Goal: Navigation & Orientation: Find specific page/section

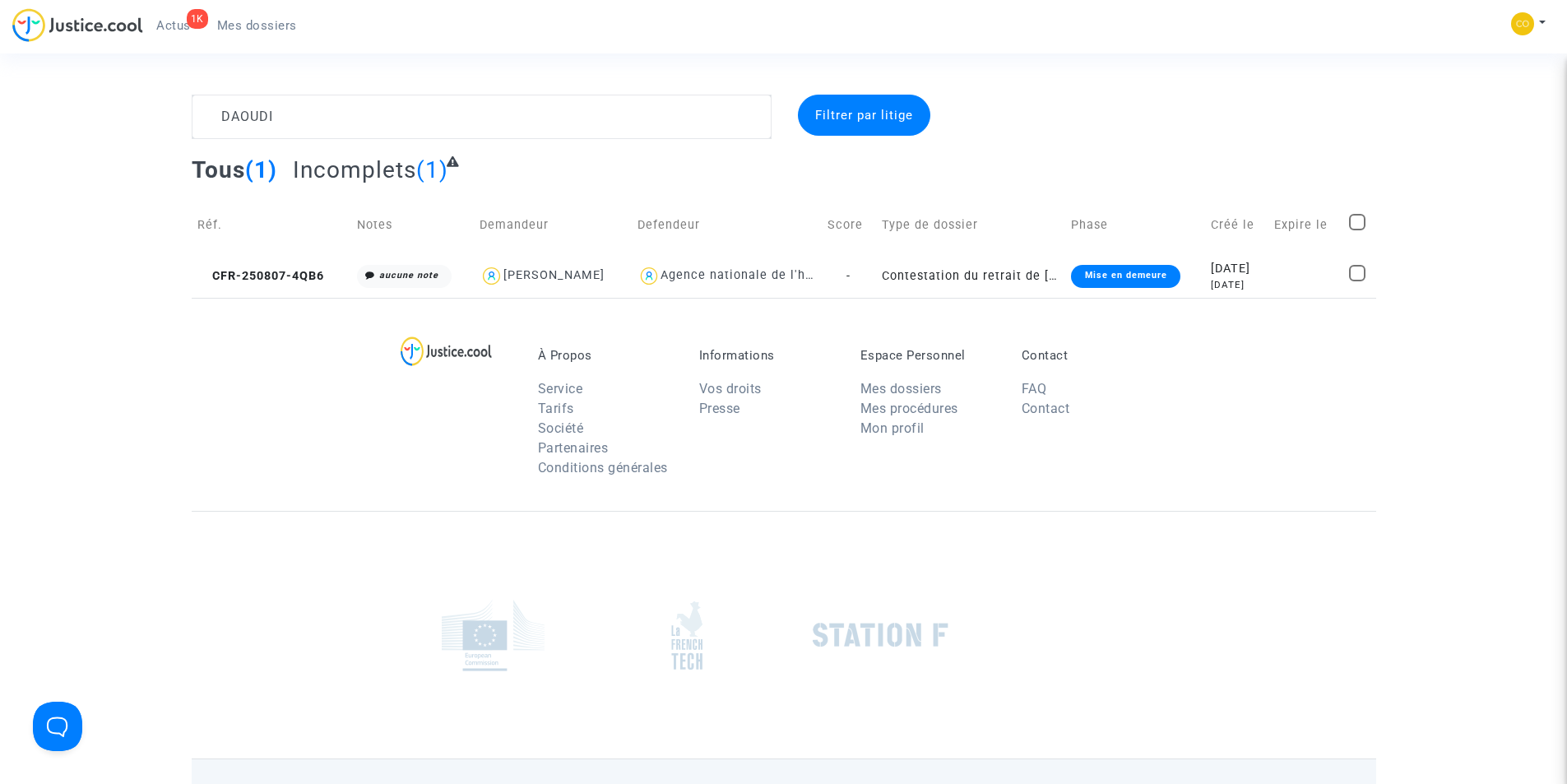
click at [263, 31] on span "Mes dossiers" at bounding box center [257, 25] width 80 height 15
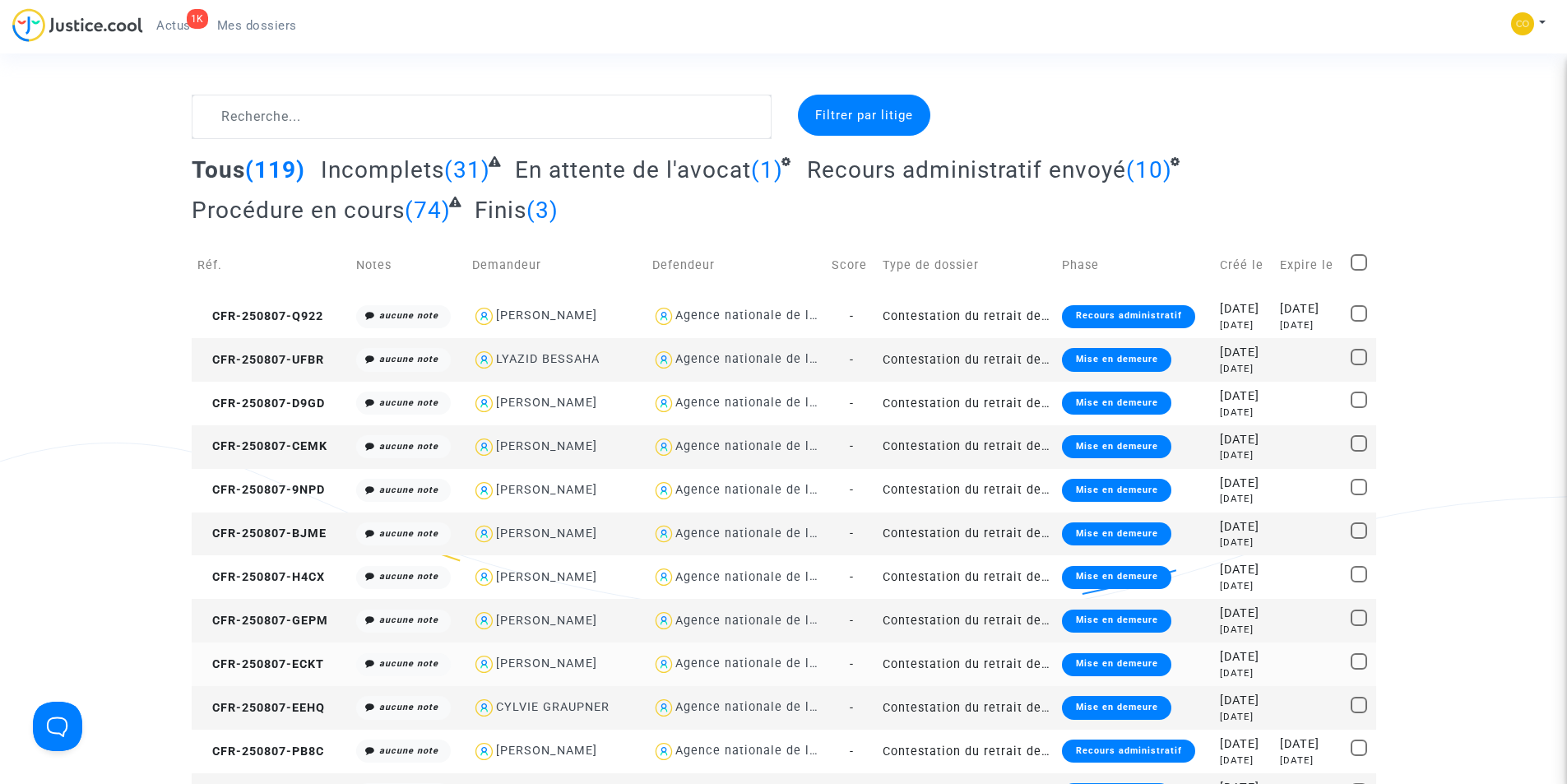
click at [204, 14] on link "Mes dossiers" at bounding box center [258, 25] width 106 height 24
